Goal: Information Seeking & Learning: Learn about a topic

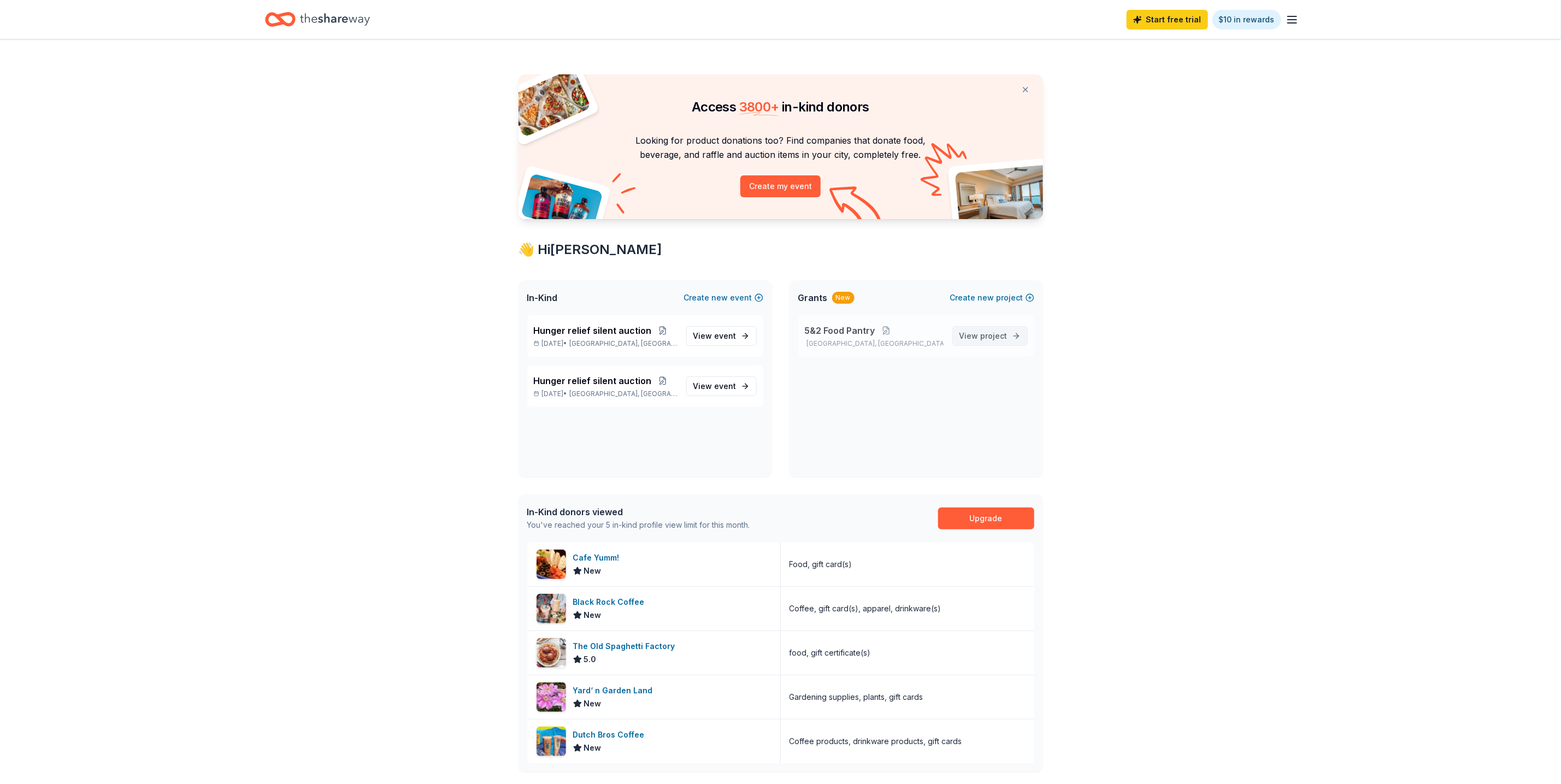
click at [1010, 341] on link "View project" at bounding box center [990, 336] width 75 height 20
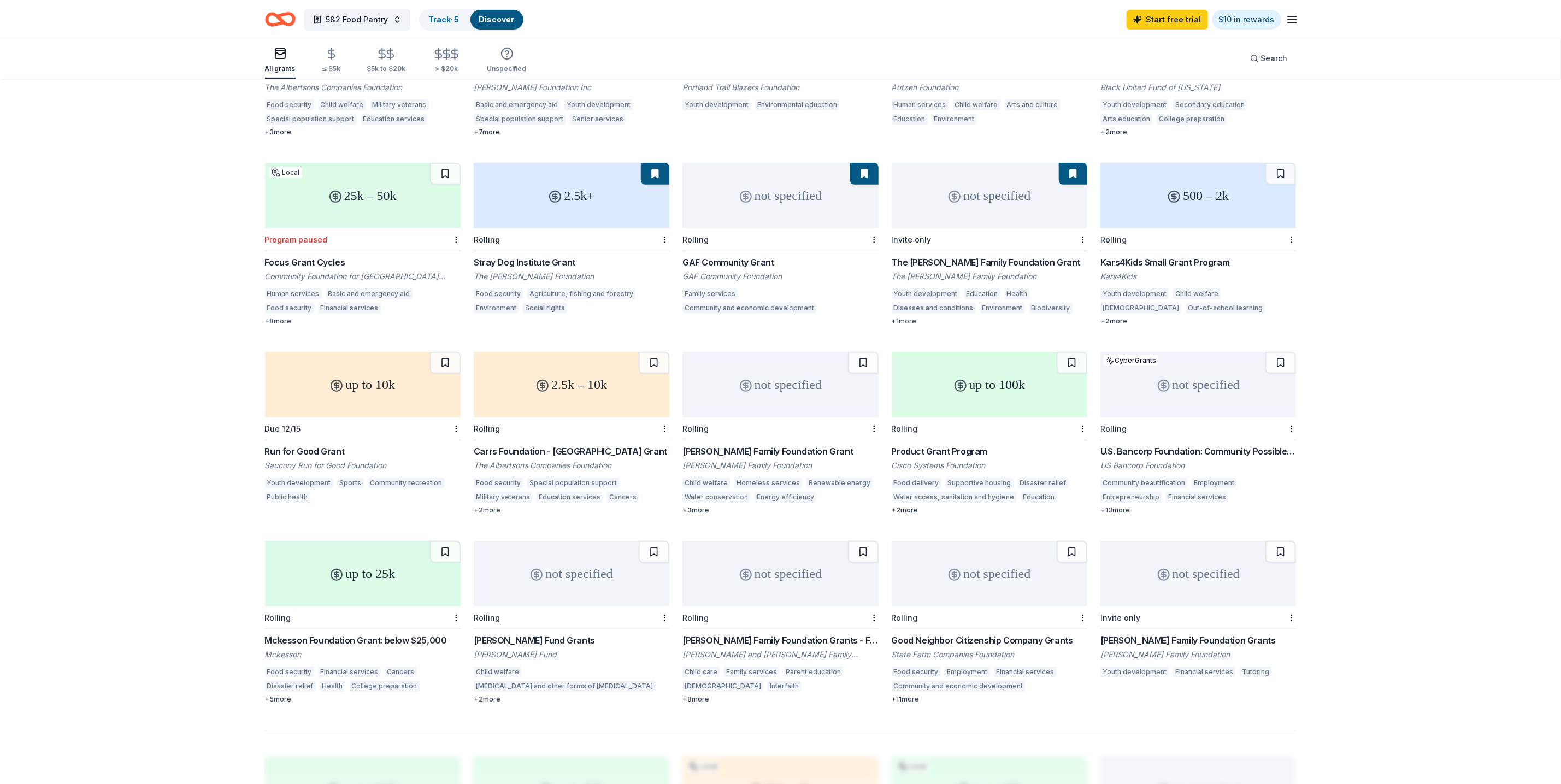
scroll to position [245, 0]
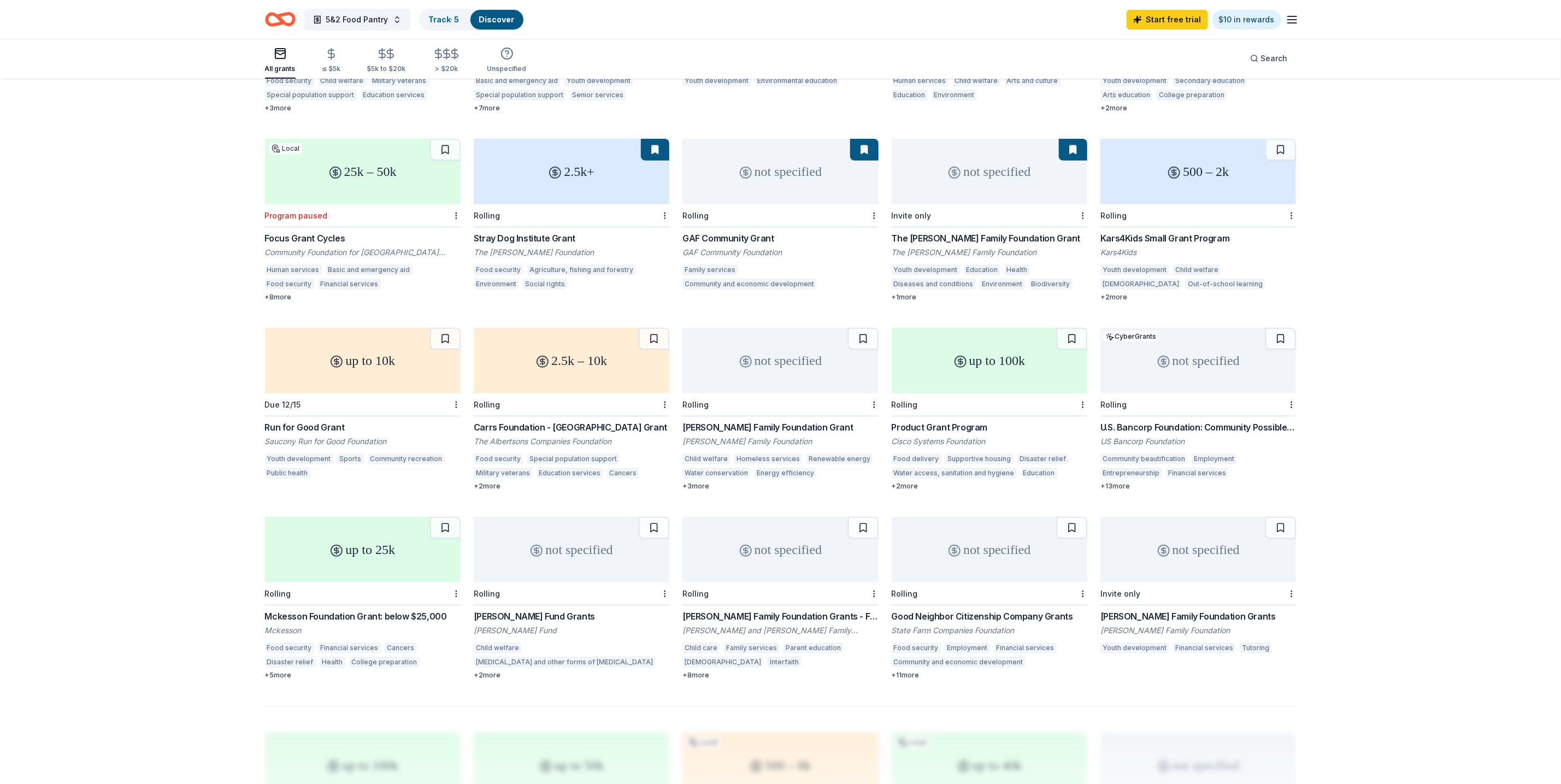
click at [369, 559] on div "up to 25k" at bounding box center [363, 549] width 196 height 65
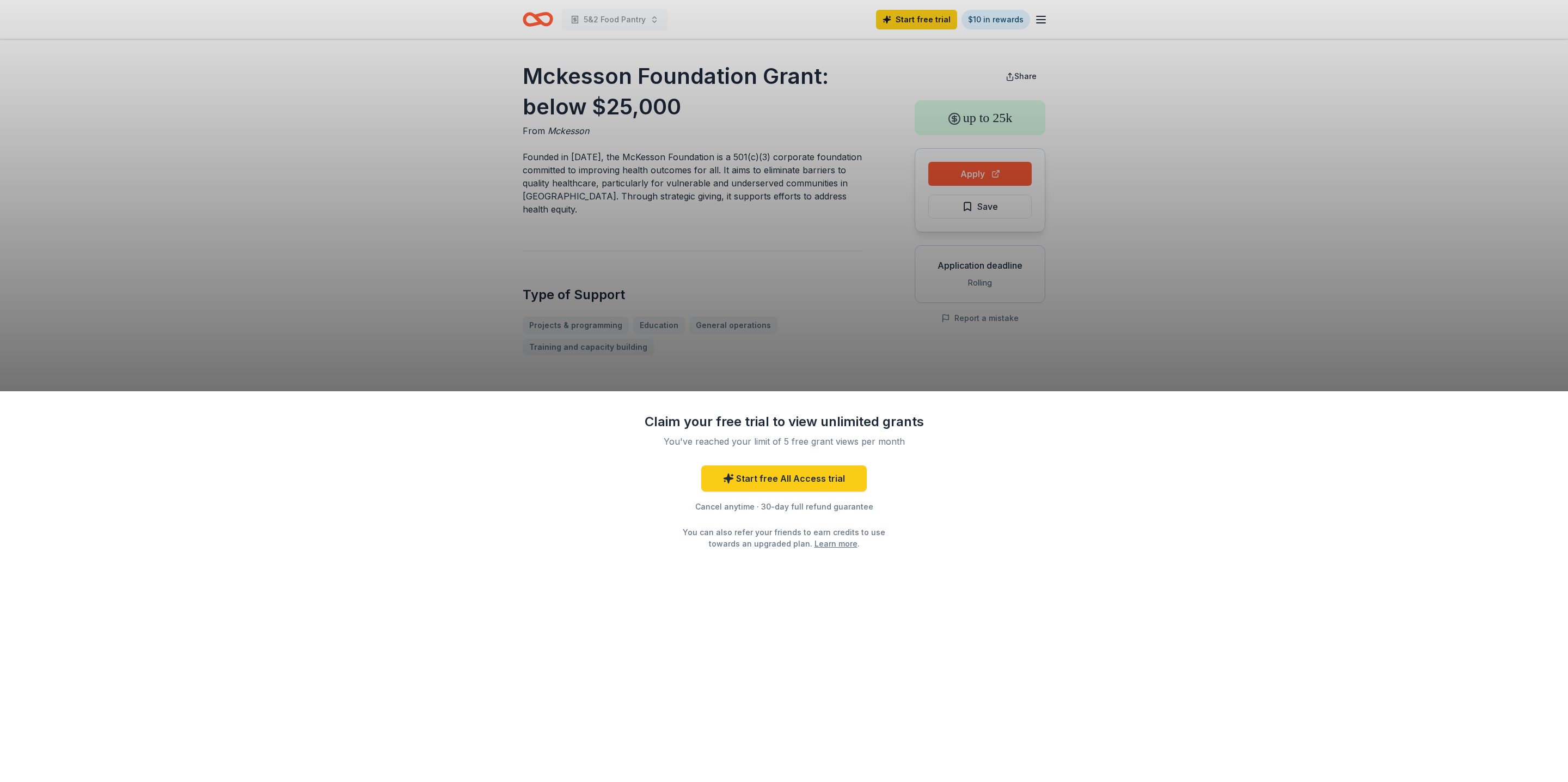
click at [1012, 167] on div "Claim your free trial to view unlimited grants You've reached your limit of 5 f…" at bounding box center [784, 391] width 1568 height 782
